Goal: Transaction & Acquisition: Purchase product/service

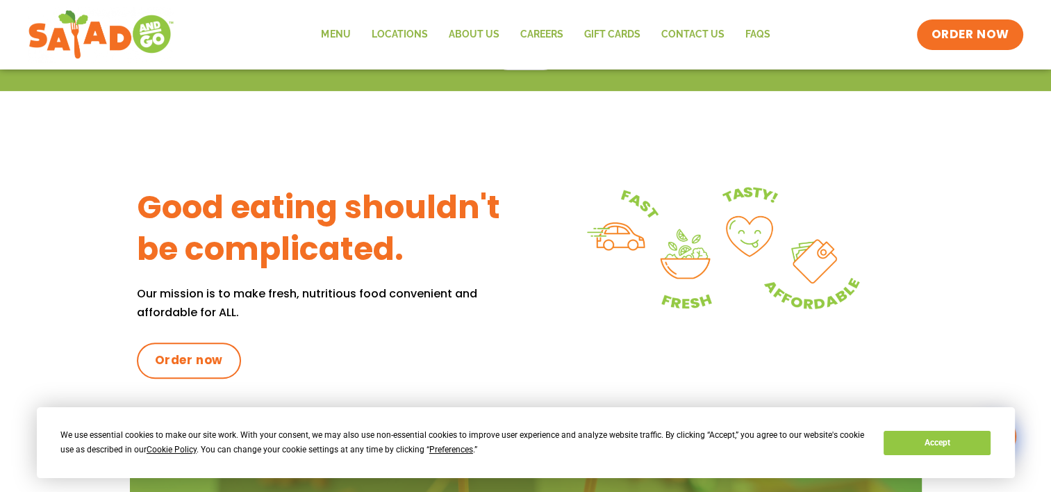
scroll to position [380, 0]
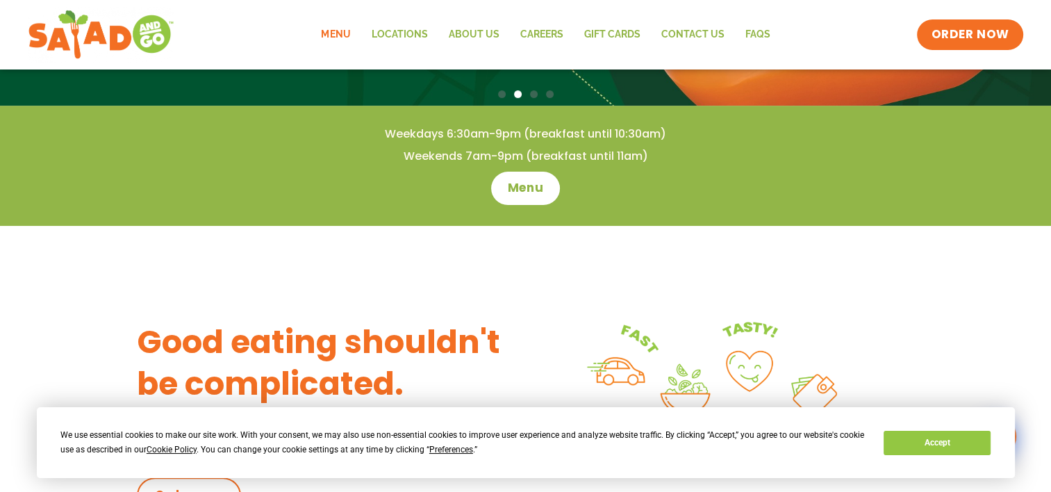
click at [336, 33] on link "Menu" at bounding box center [335, 35] width 50 height 32
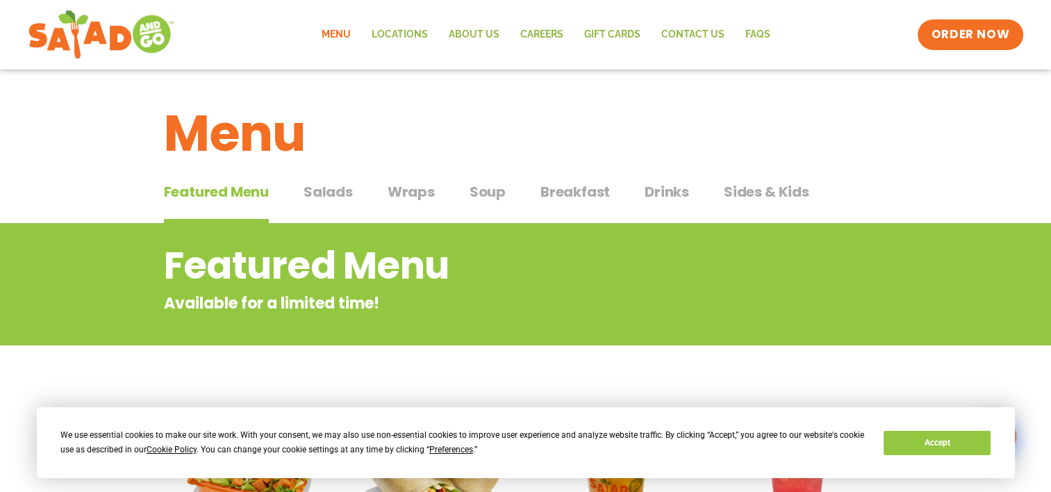
click at [333, 194] on span "Salads" at bounding box center [327, 191] width 49 height 21
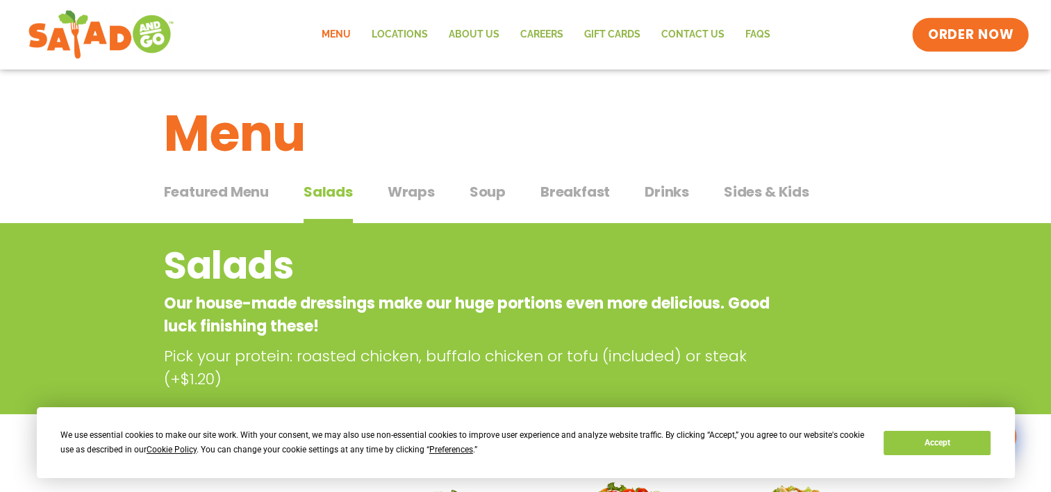
click at [964, 36] on span "ORDER NOW" at bounding box center [970, 35] width 86 height 18
